Goal: Task Accomplishment & Management: Manage account settings

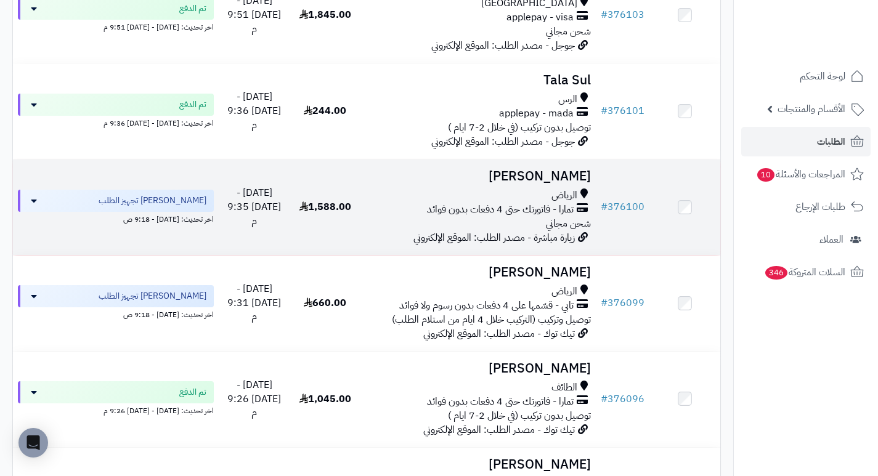
scroll to position [629, 0]
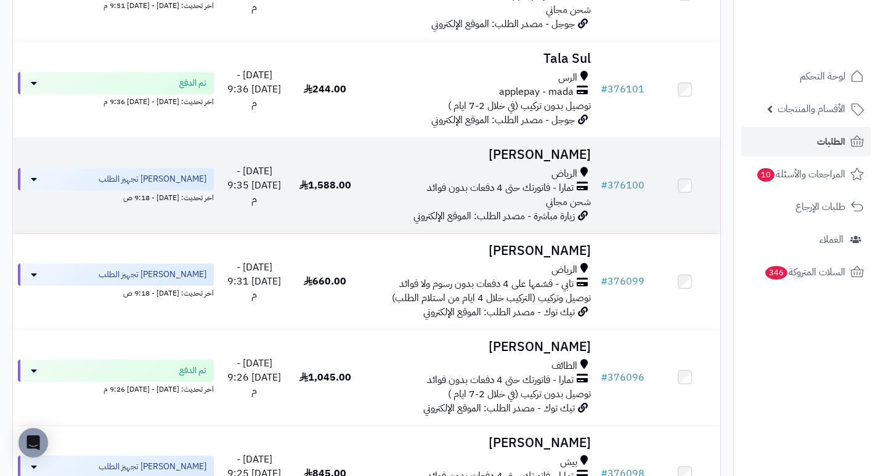
click at [574, 162] on h3 "[PERSON_NAME]" at bounding box center [478, 155] width 226 height 14
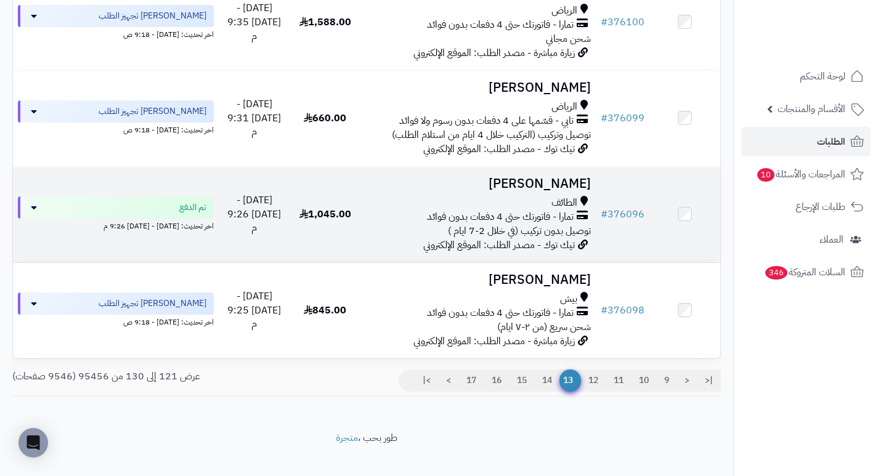
scroll to position [814, 0]
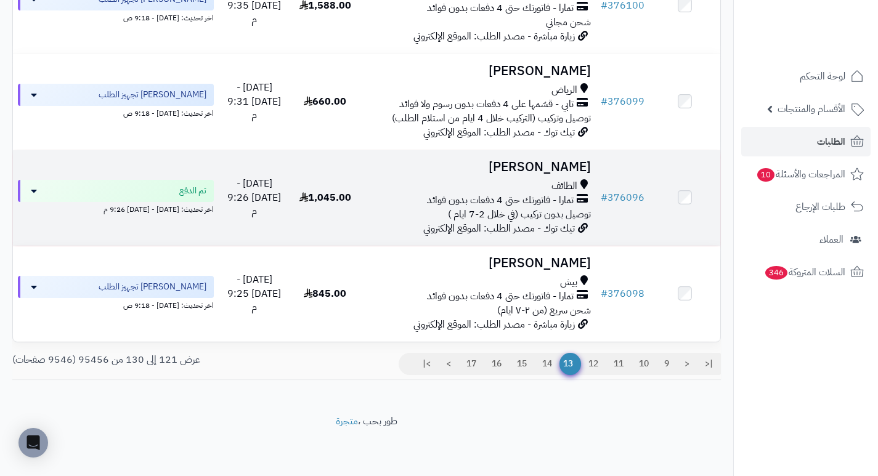
click at [576, 170] on h3 "[PERSON_NAME]" at bounding box center [478, 167] width 226 height 14
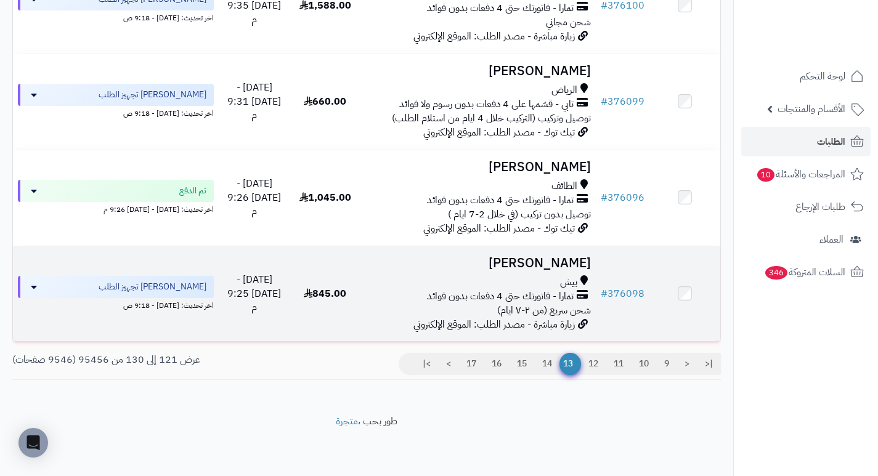
click at [568, 264] on h3 "[PERSON_NAME]" at bounding box center [478, 263] width 226 height 14
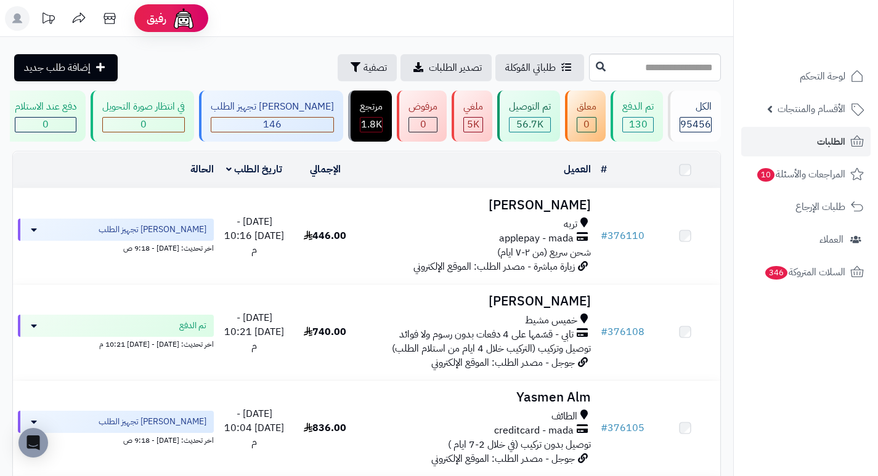
scroll to position [817, 0]
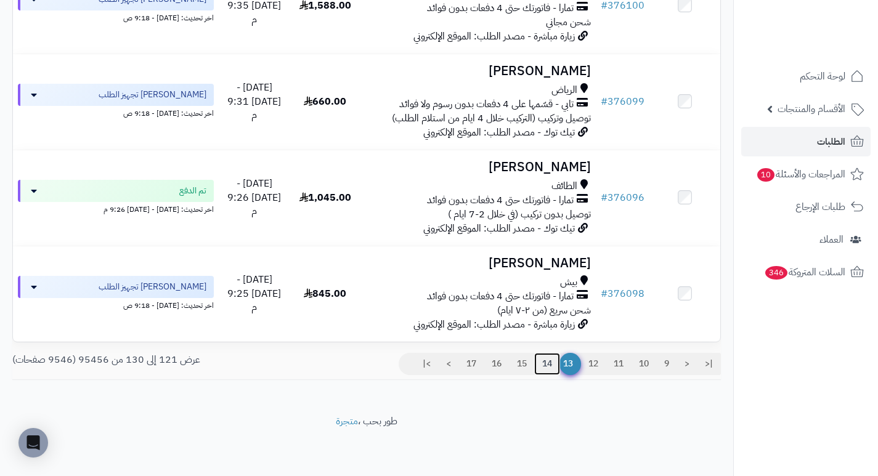
click at [545, 363] on link "14" at bounding box center [547, 364] width 26 height 22
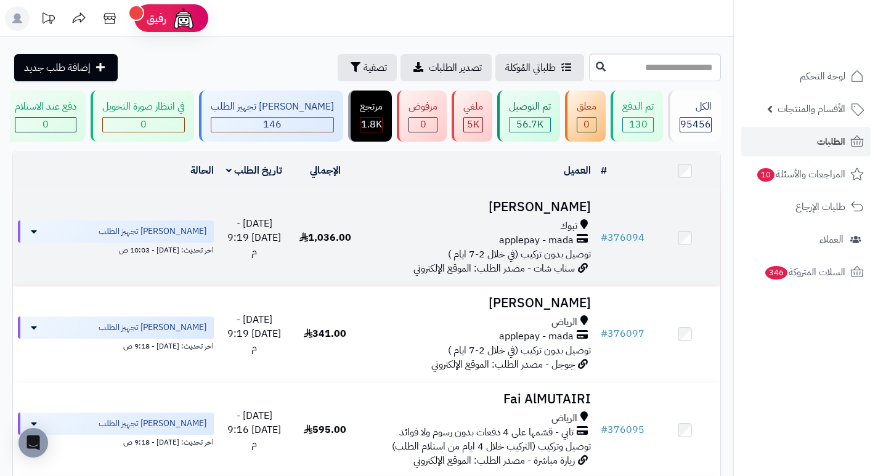
click at [575, 206] on h3 "[PERSON_NAME]" at bounding box center [478, 207] width 226 height 14
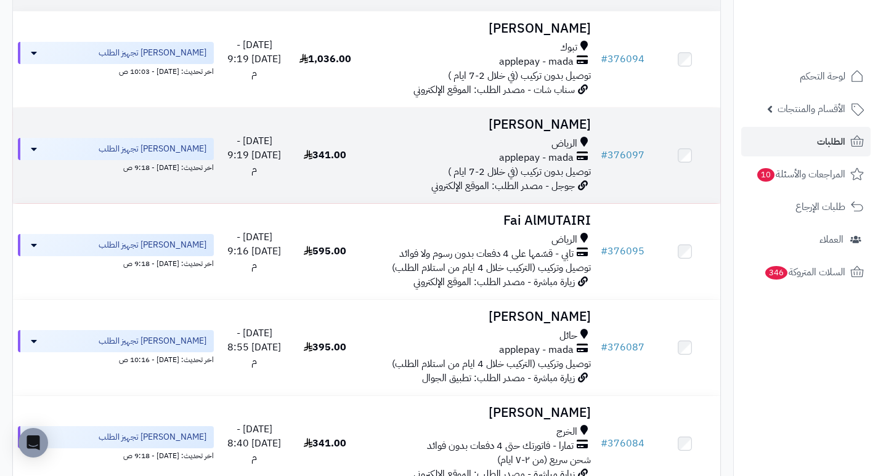
scroll to position [185, 0]
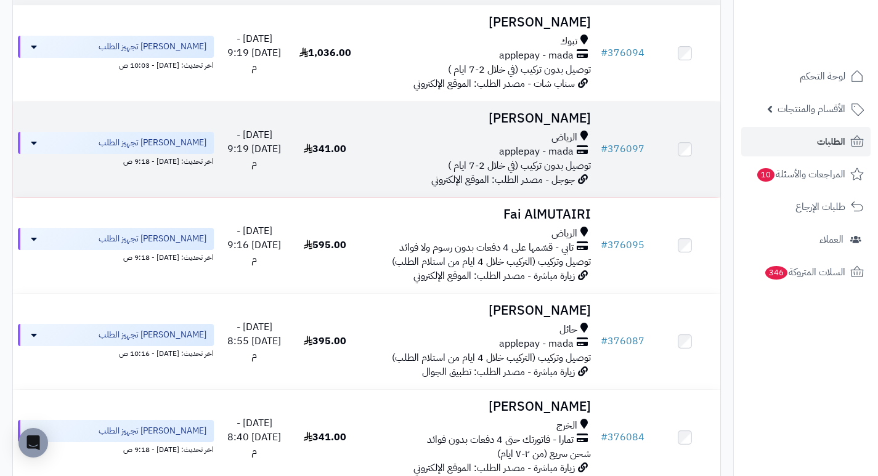
click at [540, 119] on h3 "[PERSON_NAME]" at bounding box center [478, 119] width 226 height 14
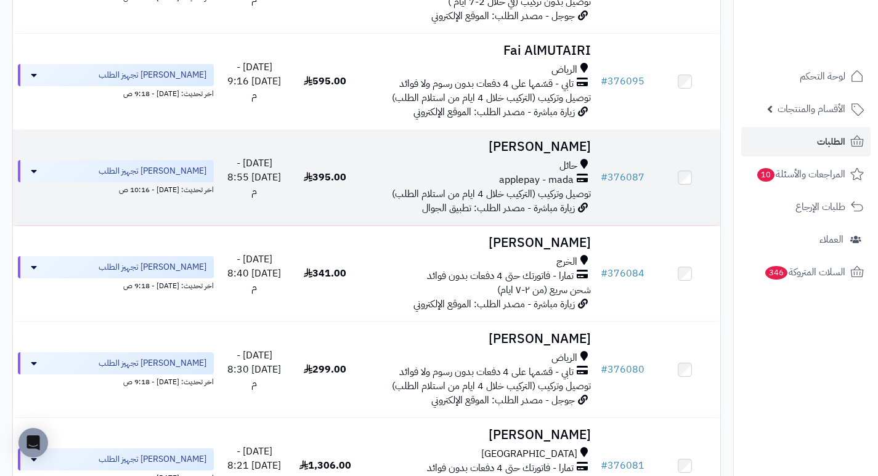
scroll to position [370, 0]
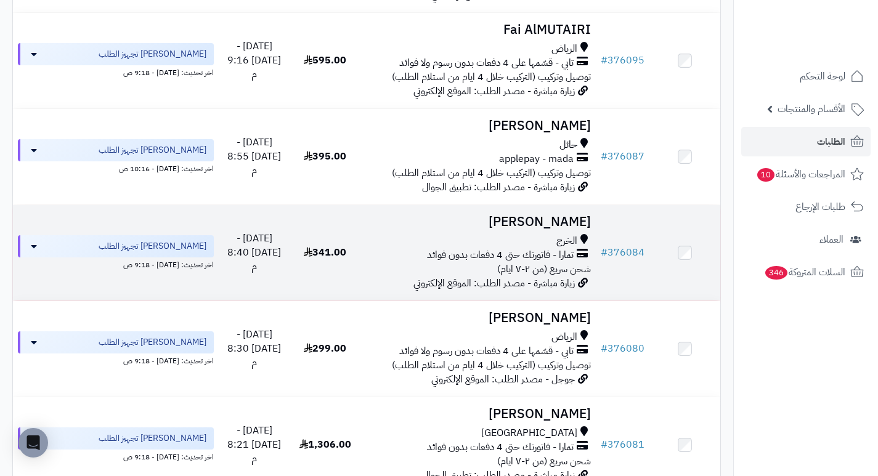
click at [569, 229] on h3 "موضي ناصر" at bounding box center [478, 222] width 226 height 14
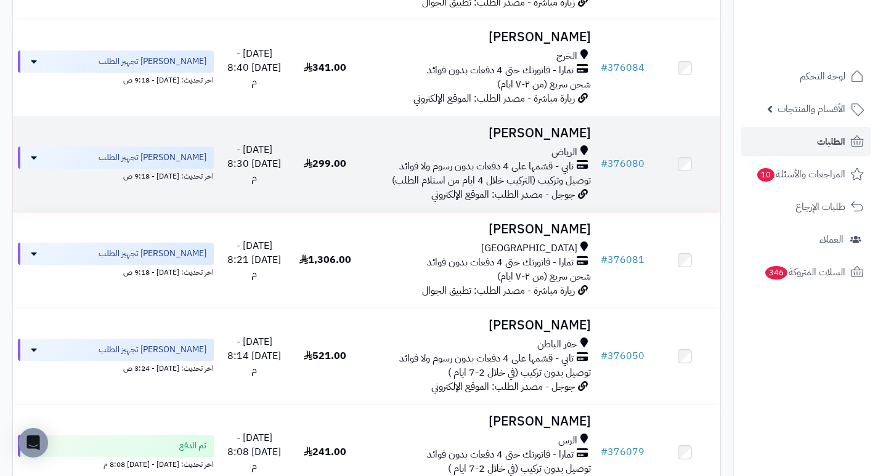
scroll to position [616, 0]
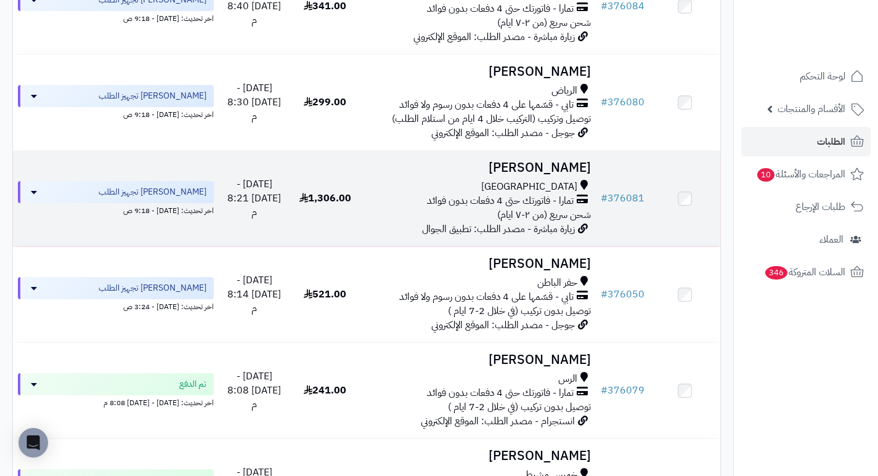
click at [569, 175] on h3 "روابي ميهي" at bounding box center [478, 168] width 226 height 14
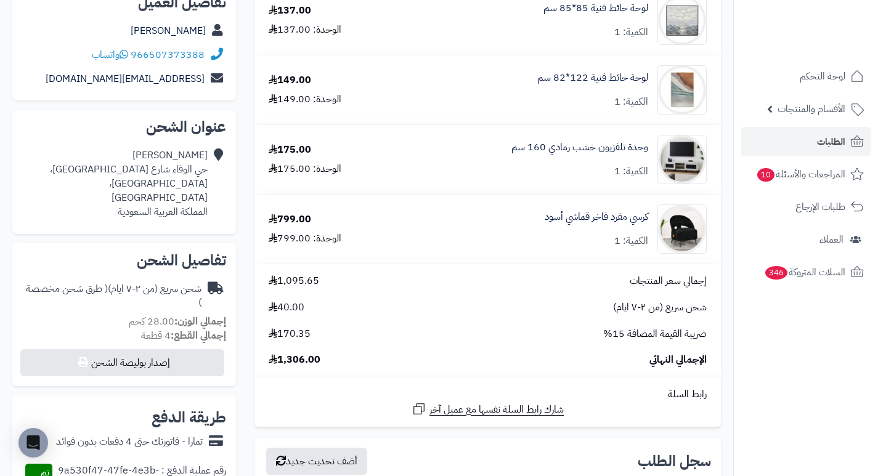
scroll to position [185, 0]
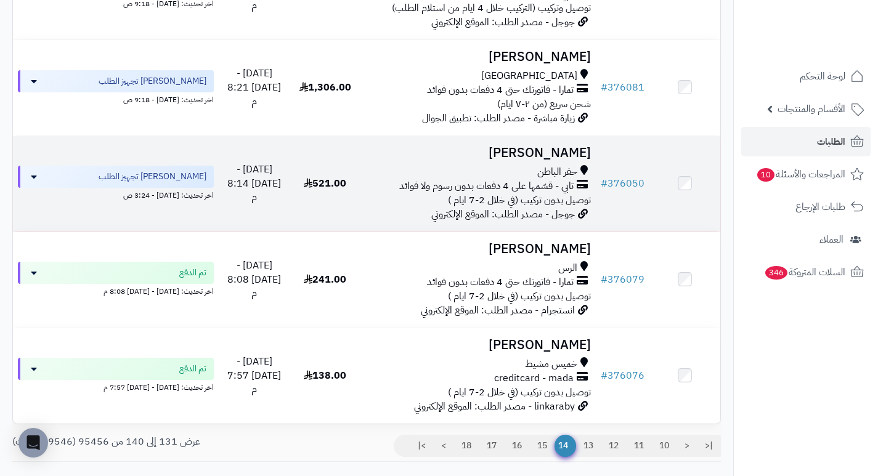
scroll to position [740, 0]
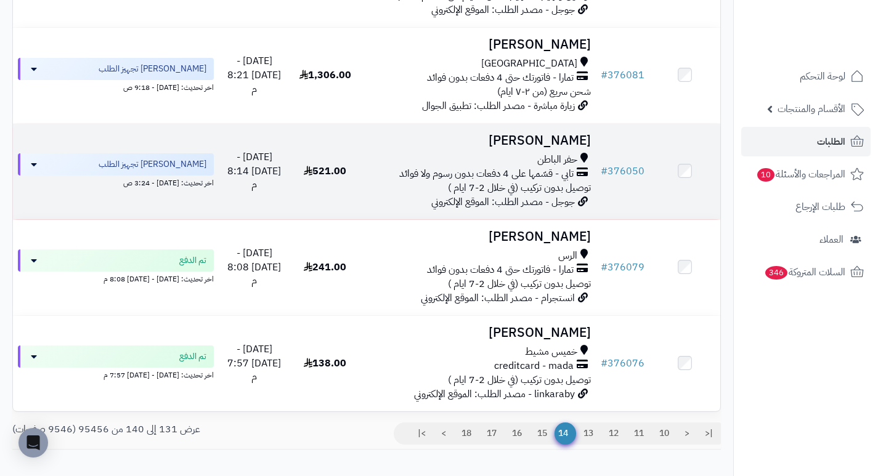
click at [573, 148] on h3 "[PERSON_NAME]" at bounding box center [478, 141] width 226 height 14
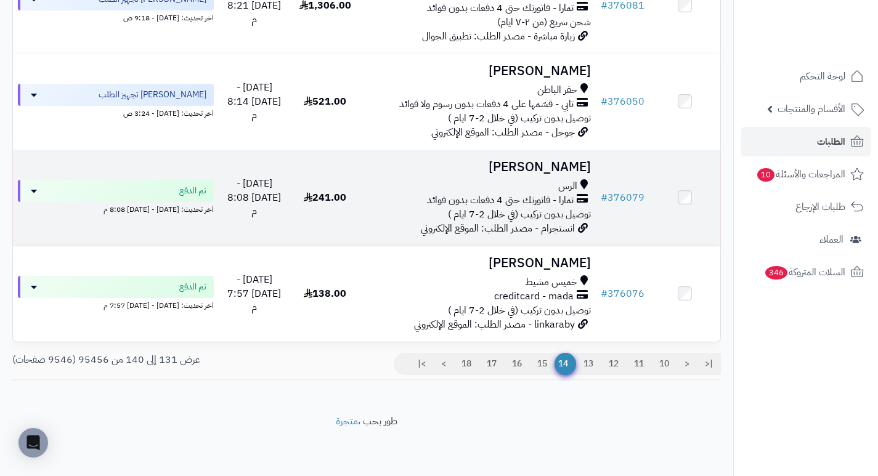
scroll to position [817, 0]
click at [558, 164] on h3 "Njood Abdulaziz" at bounding box center [478, 167] width 226 height 14
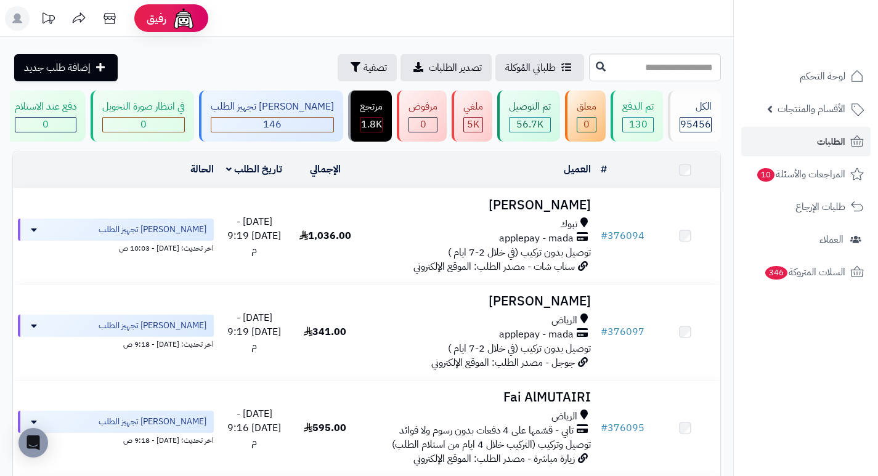
scroll to position [817, 0]
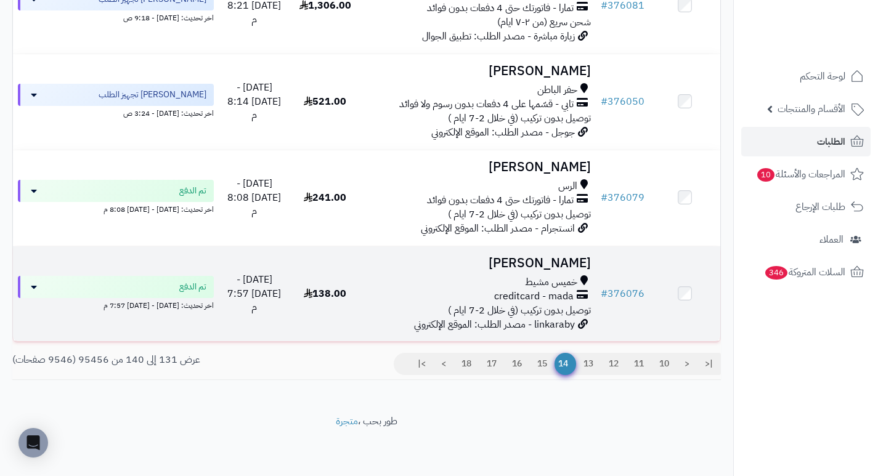
click at [544, 266] on h3 "[PERSON_NAME]" at bounding box center [478, 263] width 226 height 14
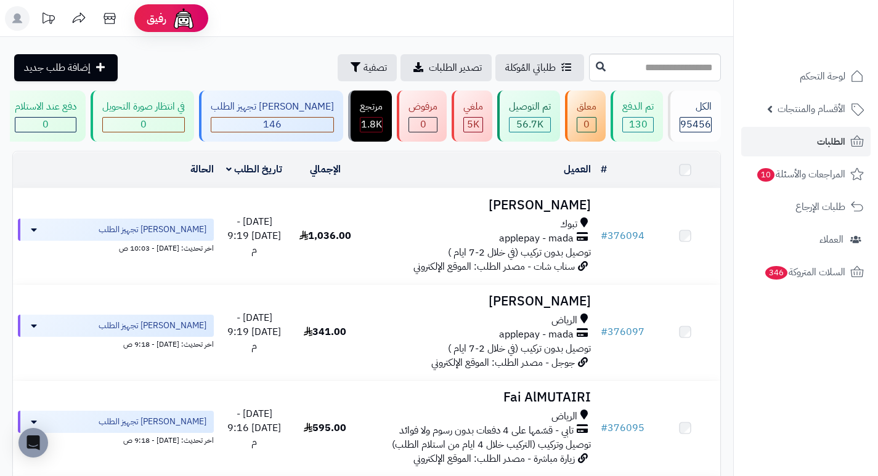
scroll to position [817, 0]
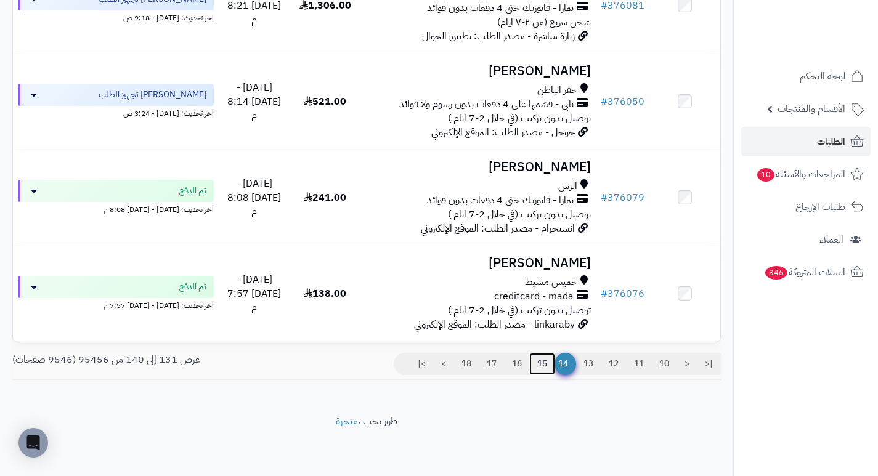
click at [543, 367] on link "15" at bounding box center [542, 364] width 26 height 22
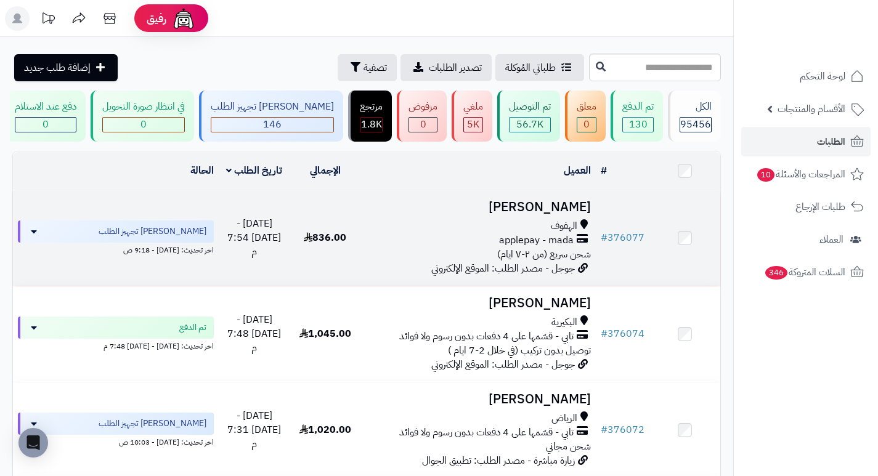
click at [561, 214] on h3 "[PERSON_NAME]" at bounding box center [478, 207] width 226 height 14
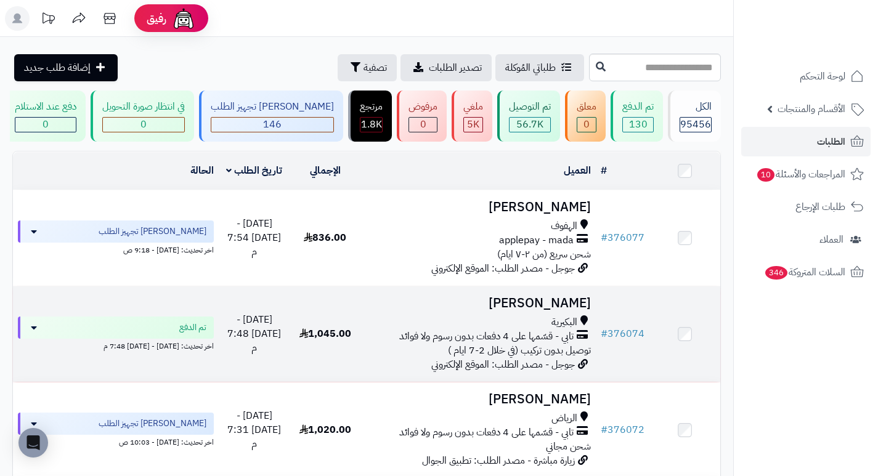
click at [555, 311] on h3 "منصور الظاهري" at bounding box center [478, 303] width 226 height 14
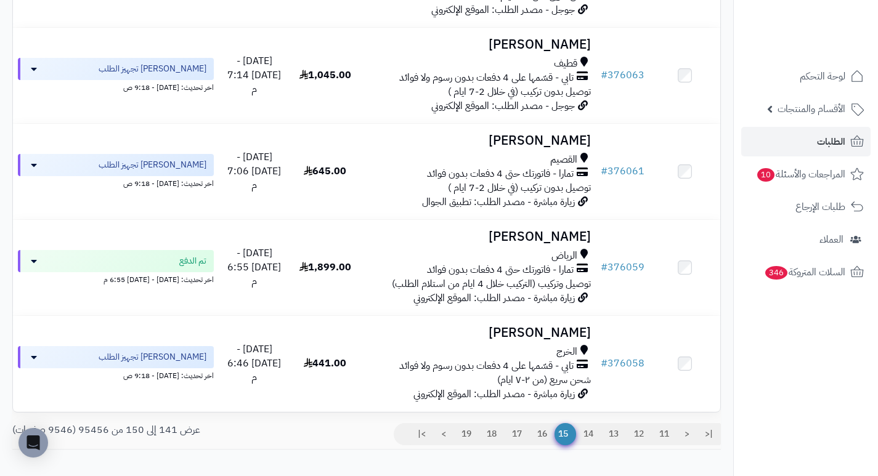
scroll to position [801, 0]
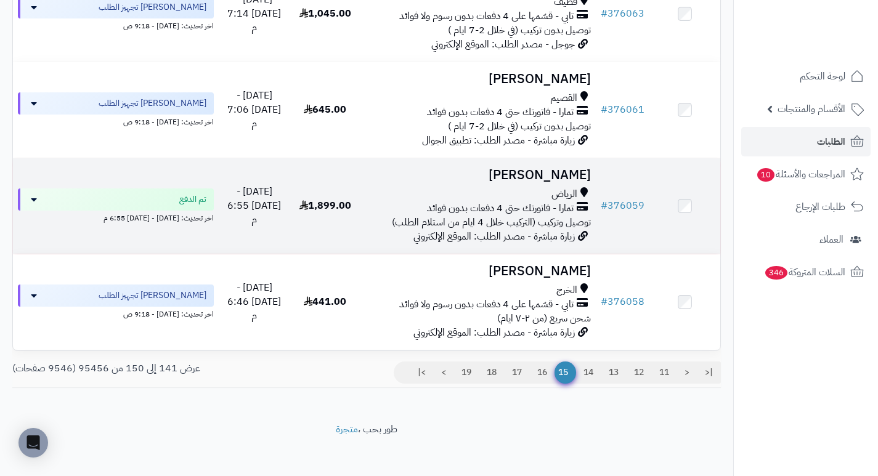
click at [581, 181] on h3 "[PERSON_NAME]" at bounding box center [478, 175] width 226 height 14
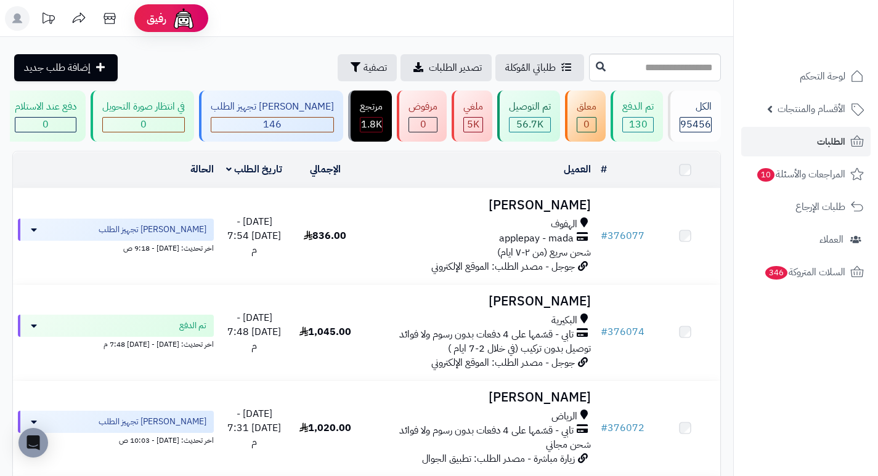
scroll to position [801, 0]
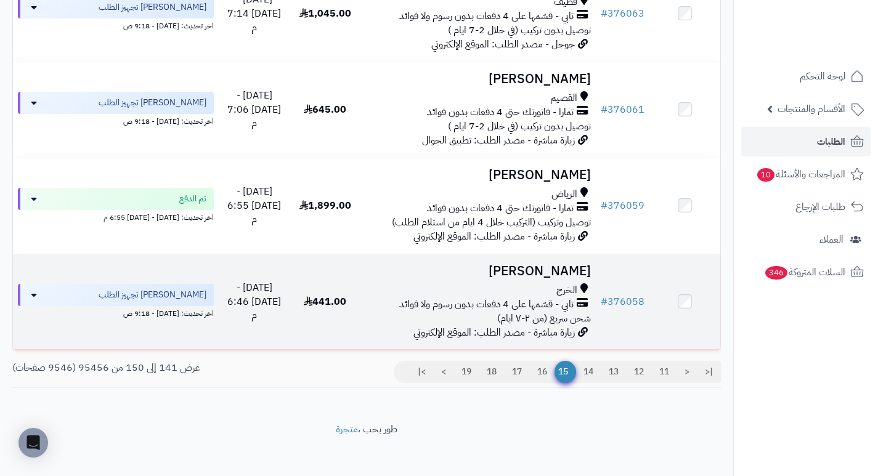
click at [579, 277] on h3 "[PERSON_NAME]" at bounding box center [478, 271] width 226 height 14
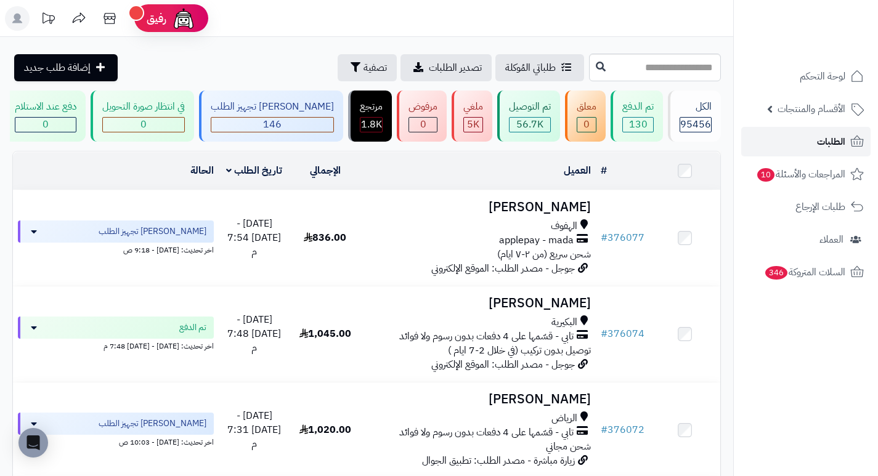
click at [796, 144] on link "الطلبات" at bounding box center [805, 142] width 129 height 30
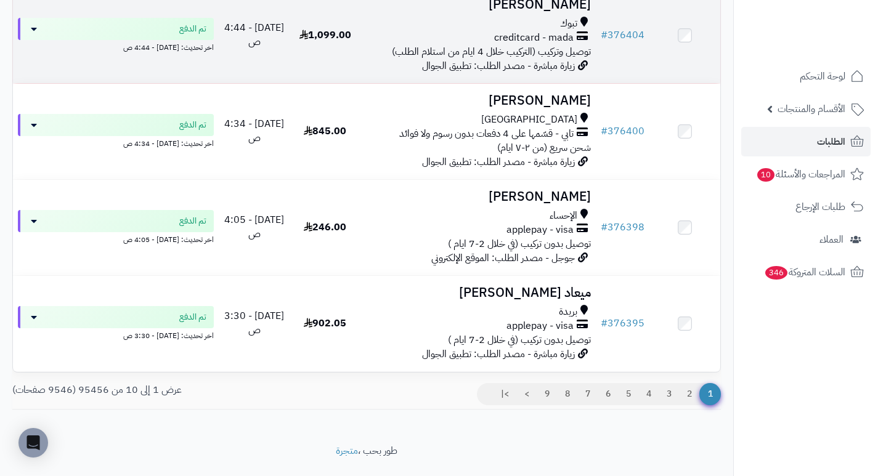
scroll to position [801, 0]
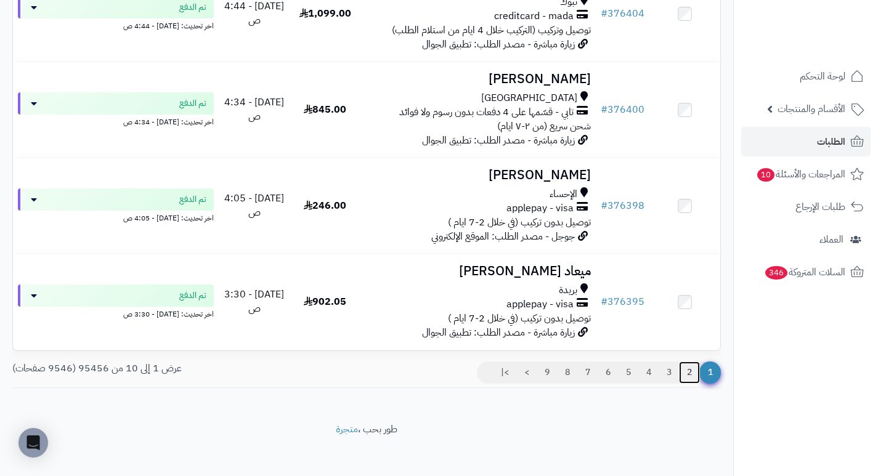
click at [696, 384] on link "2" at bounding box center [689, 373] width 21 height 22
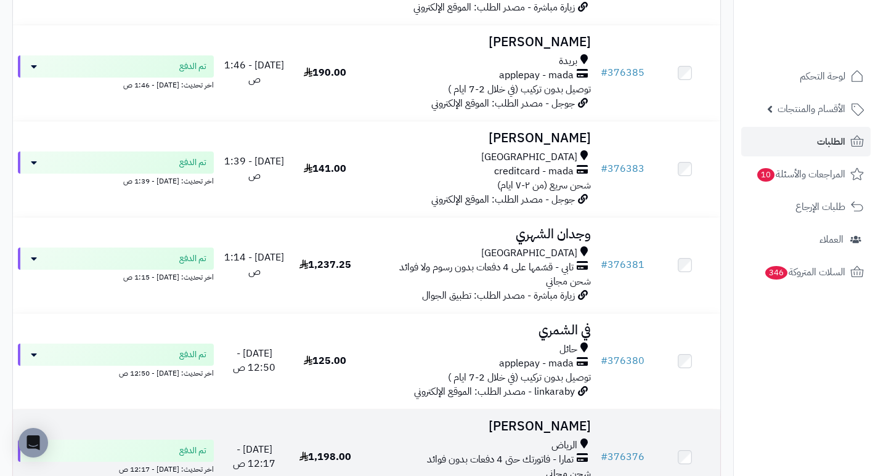
scroll to position [431, 0]
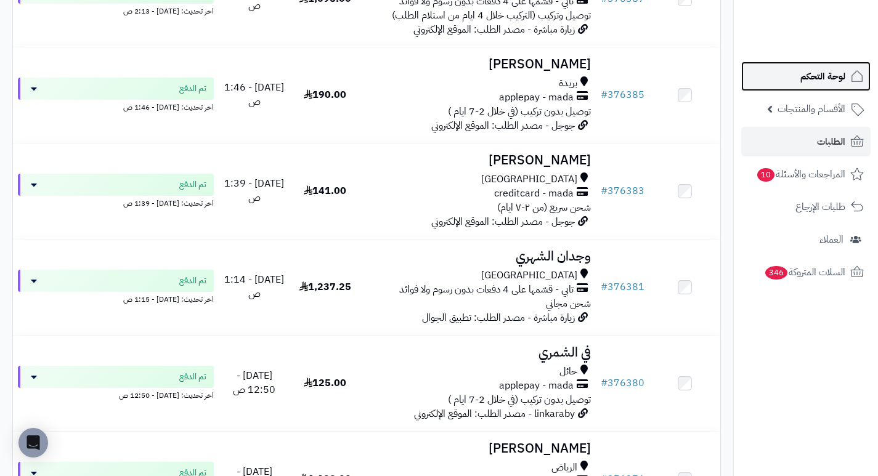
click at [802, 78] on span "لوحة التحكم" at bounding box center [823, 76] width 45 height 17
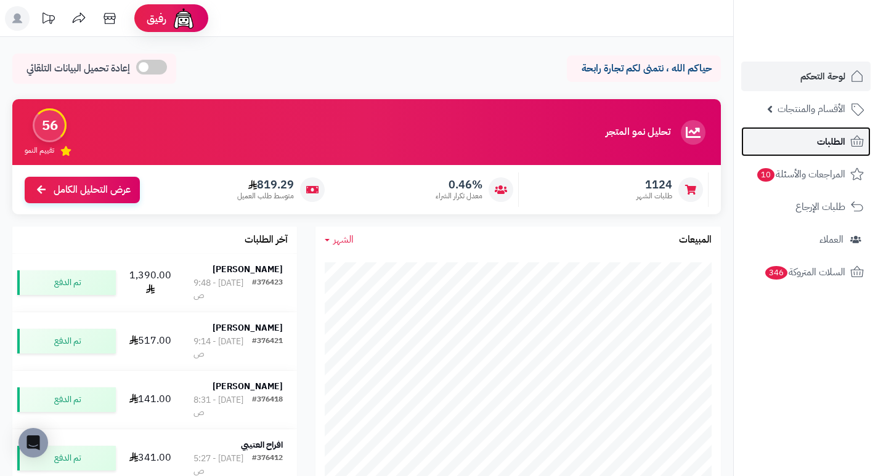
click at [818, 142] on span "الطلبات" at bounding box center [831, 141] width 28 height 17
